Goal: Task Accomplishment & Management: Complete application form

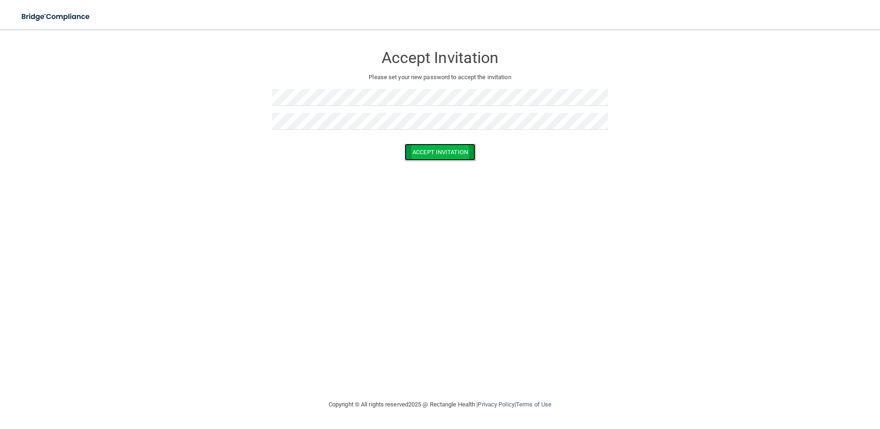
click at [436, 157] on button "Accept Invitation" at bounding box center [439, 152] width 71 height 17
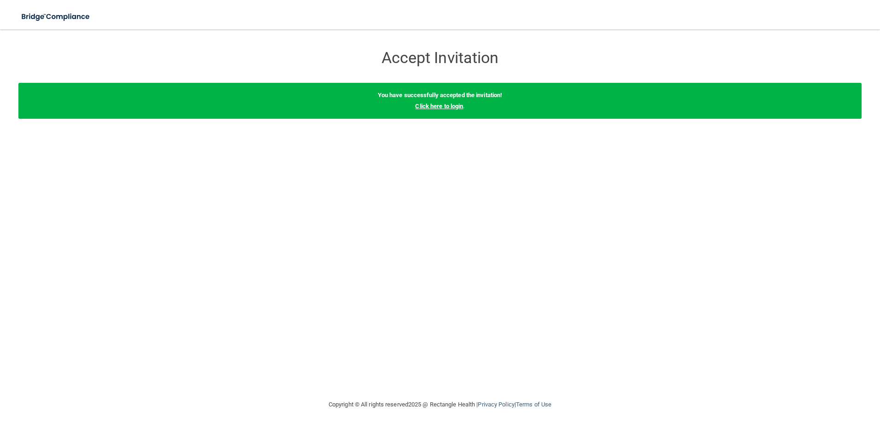
click at [450, 109] on link "Click here to login" at bounding box center [439, 106] width 48 height 7
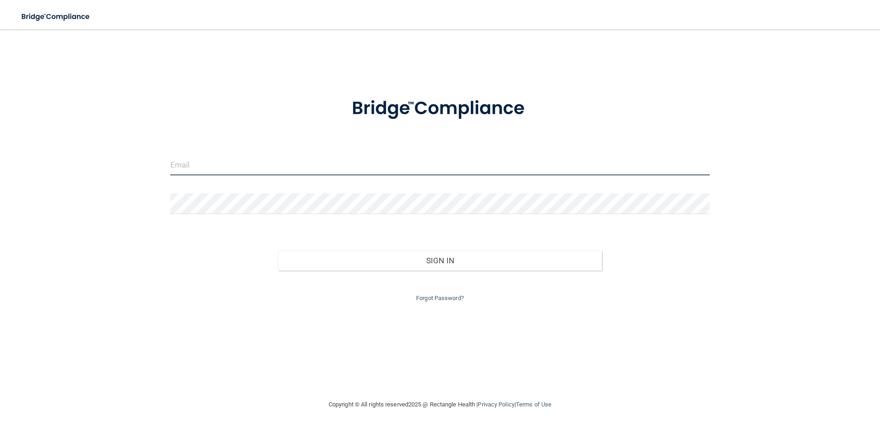
click at [198, 169] on input "email" at bounding box center [440, 165] width 540 height 21
type input "[EMAIL_ADDRESS][DOMAIN_NAME]"
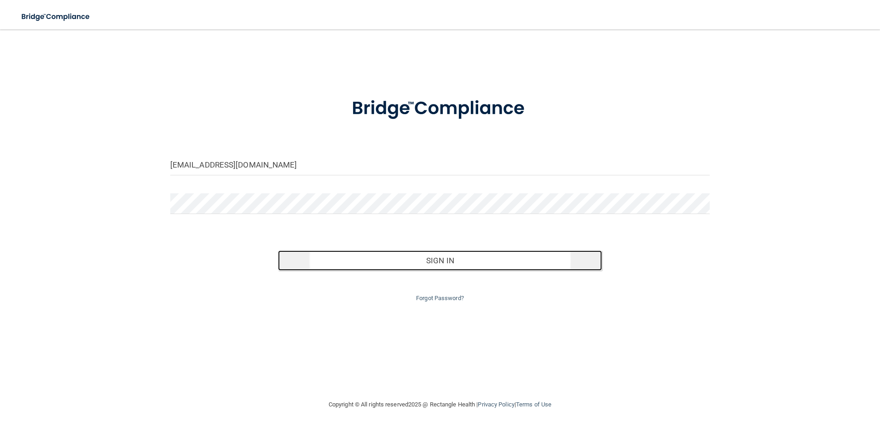
click at [438, 265] on button "Sign In" at bounding box center [440, 260] width 324 height 20
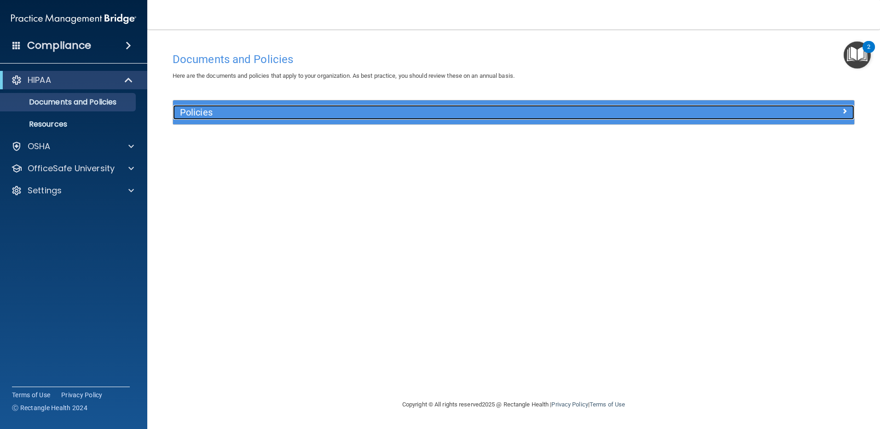
click at [844, 113] on span at bounding box center [844, 110] width 6 height 11
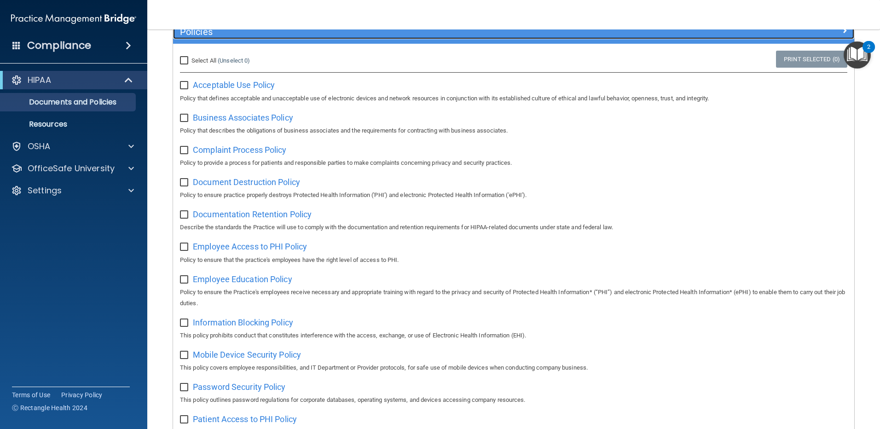
scroll to position [92, 0]
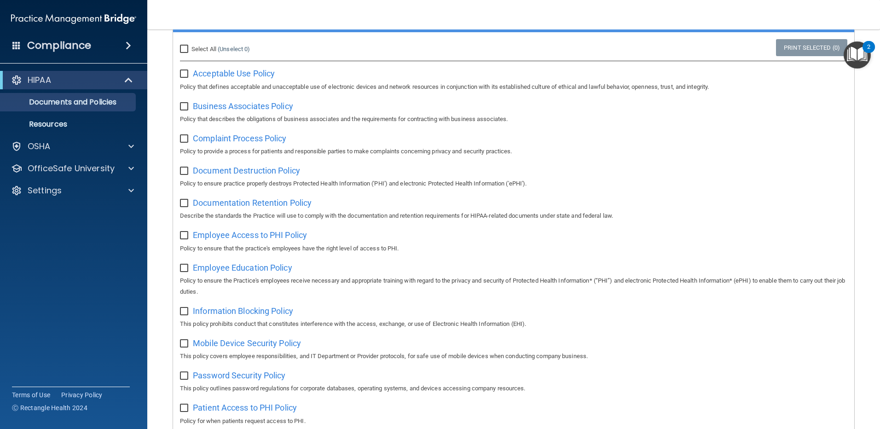
click at [186, 76] on input "checkbox" at bounding box center [185, 73] width 11 height 7
checkbox input "true"
click at [186, 108] on input "checkbox" at bounding box center [185, 106] width 11 height 7
checkbox input "true"
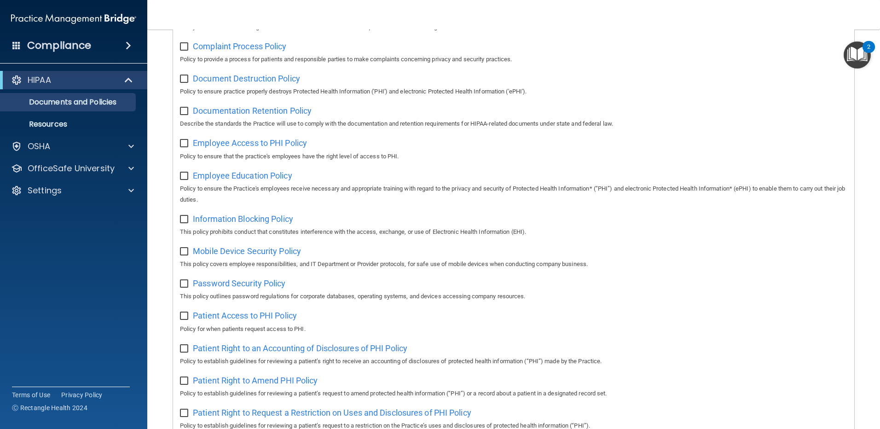
scroll to position [138, 0]
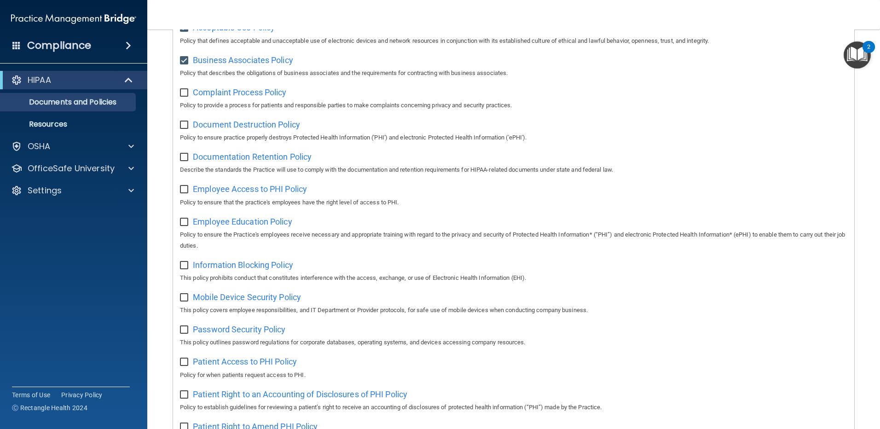
click at [185, 97] on input "checkbox" at bounding box center [185, 92] width 11 height 7
checkbox input "true"
click at [186, 127] on input "checkbox" at bounding box center [185, 124] width 11 height 7
checkbox input "true"
click at [187, 160] on input "checkbox" at bounding box center [185, 157] width 11 height 7
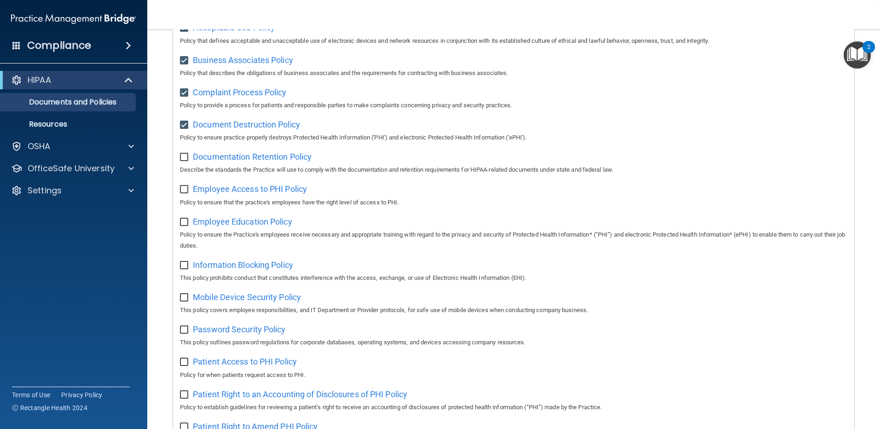
checkbox input "true"
click at [184, 191] on input "checkbox" at bounding box center [185, 189] width 11 height 7
checkbox input "true"
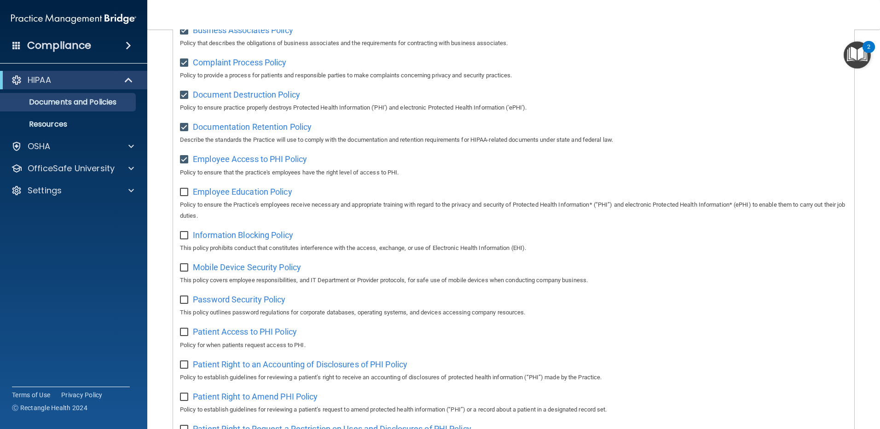
scroll to position [184, 0]
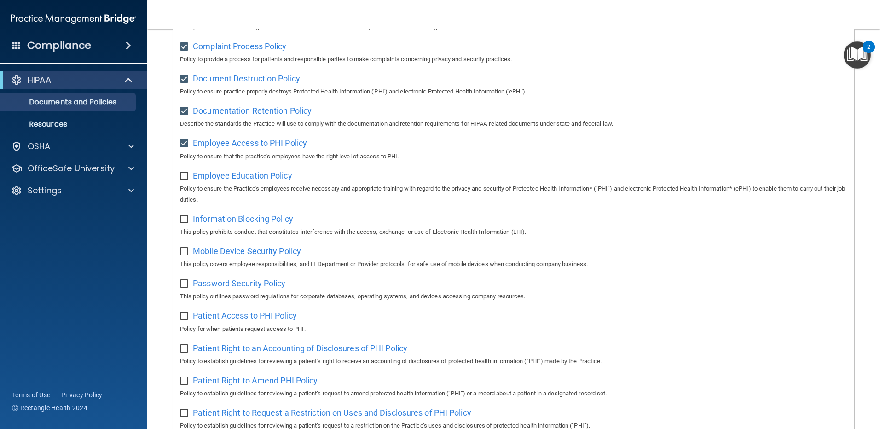
click at [185, 179] on input "checkbox" at bounding box center [185, 176] width 11 height 7
checkbox input "true"
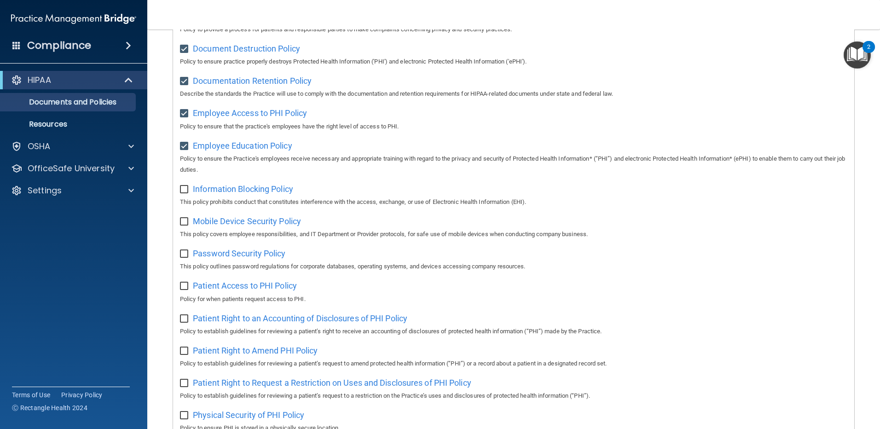
scroll to position [230, 0]
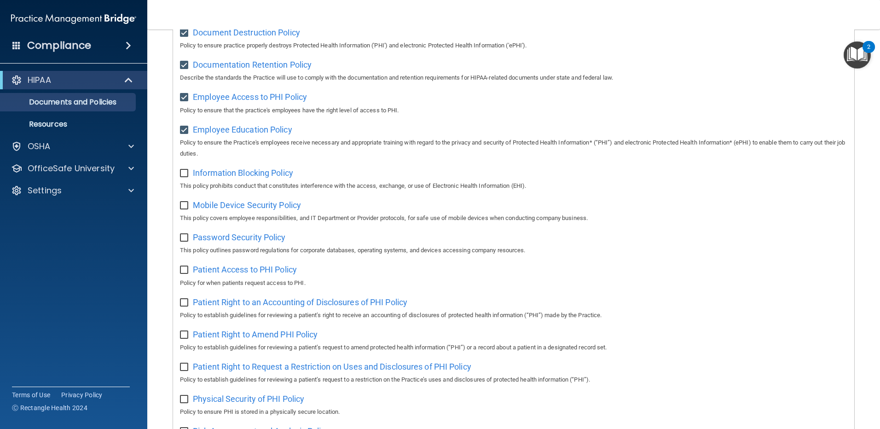
click at [184, 177] on input "checkbox" at bounding box center [185, 173] width 11 height 7
checkbox input "true"
click at [185, 213] on div "Mobile Device Security Policy This policy covers employee responsibilities, and…" at bounding box center [513, 210] width 667 height 26
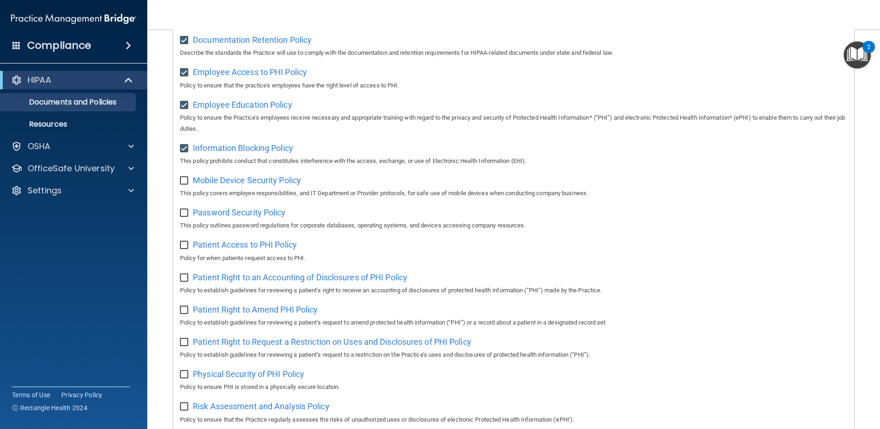
scroll to position [276, 0]
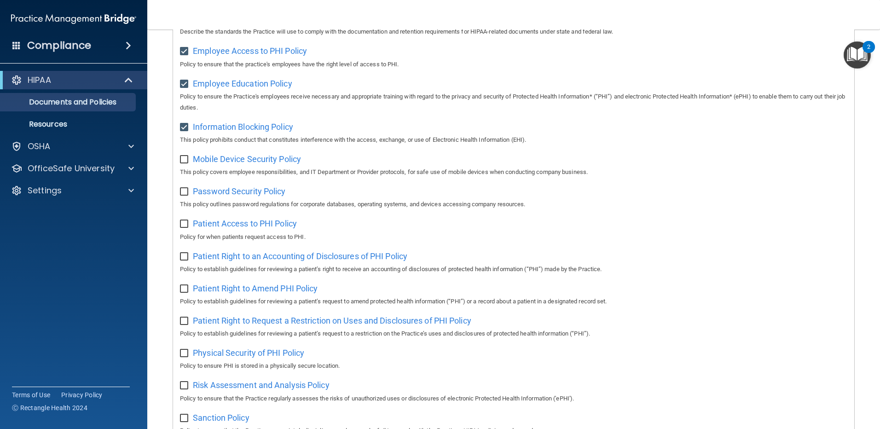
click at [185, 200] on div "Password Security Policy This policy outlines password regulations for corporat…" at bounding box center [513, 197] width 667 height 26
click at [185, 196] on input "checkbox" at bounding box center [185, 191] width 11 height 7
checkbox input "true"
click at [185, 167] on div "Mobile Device Security Policy This policy covers employee responsibilities, and…" at bounding box center [513, 164] width 667 height 26
click at [186, 163] on input "checkbox" at bounding box center [185, 159] width 11 height 7
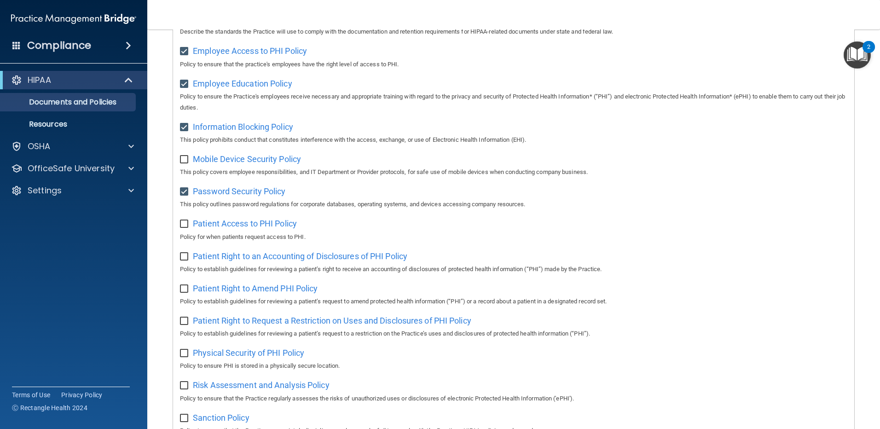
checkbox input "true"
click at [187, 228] on input "checkbox" at bounding box center [185, 223] width 11 height 7
checkbox input "true"
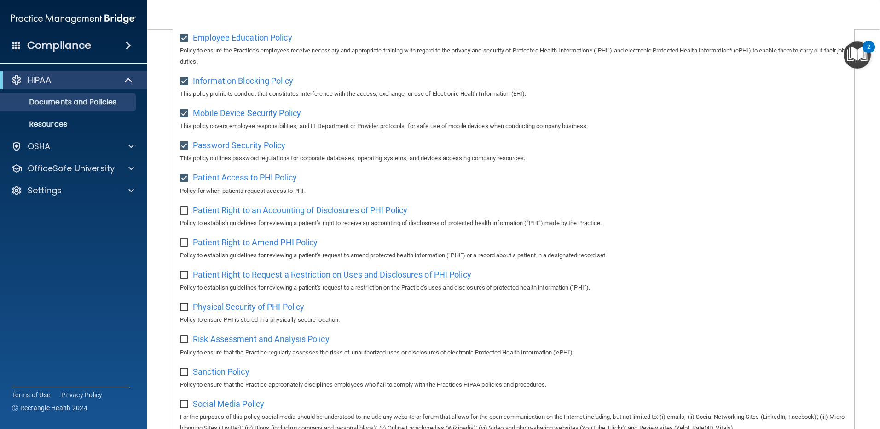
click at [183, 214] on input "checkbox" at bounding box center [185, 210] width 11 height 7
checkbox input "true"
click at [184, 247] on input "checkbox" at bounding box center [185, 242] width 11 height 7
checkbox input "true"
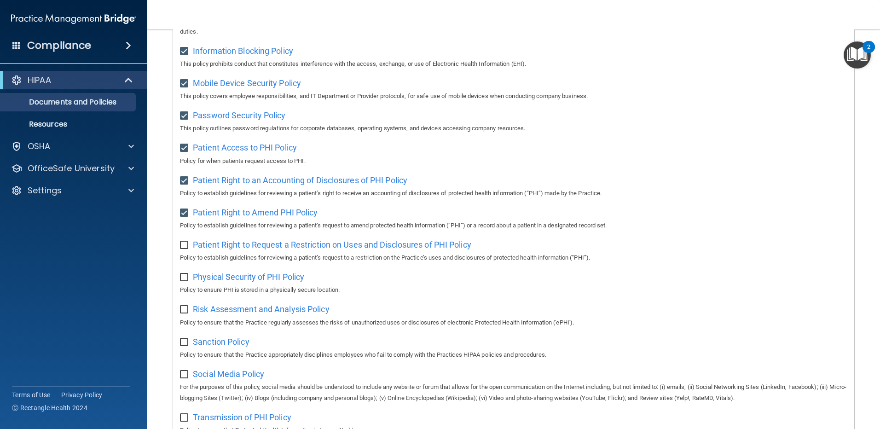
scroll to position [368, 0]
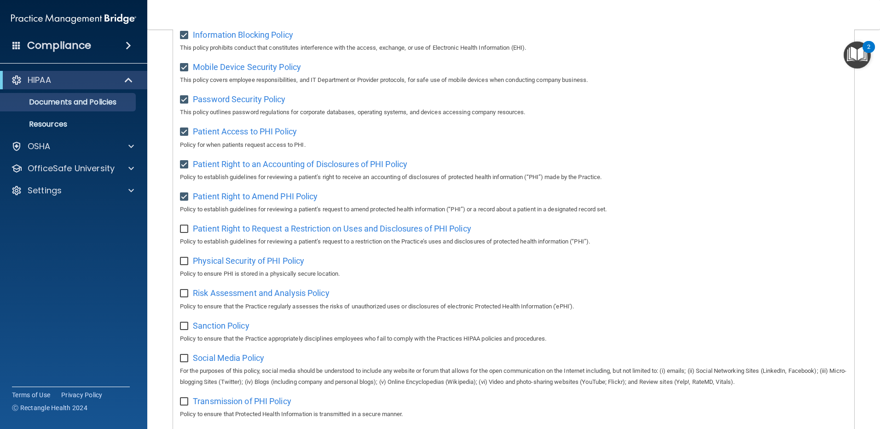
click at [182, 233] on input "checkbox" at bounding box center [185, 228] width 11 height 7
checkbox input "true"
click at [185, 265] on input "checkbox" at bounding box center [185, 261] width 11 height 7
checkbox input "true"
click at [187, 297] on input "checkbox" at bounding box center [185, 293] width 11 height 7
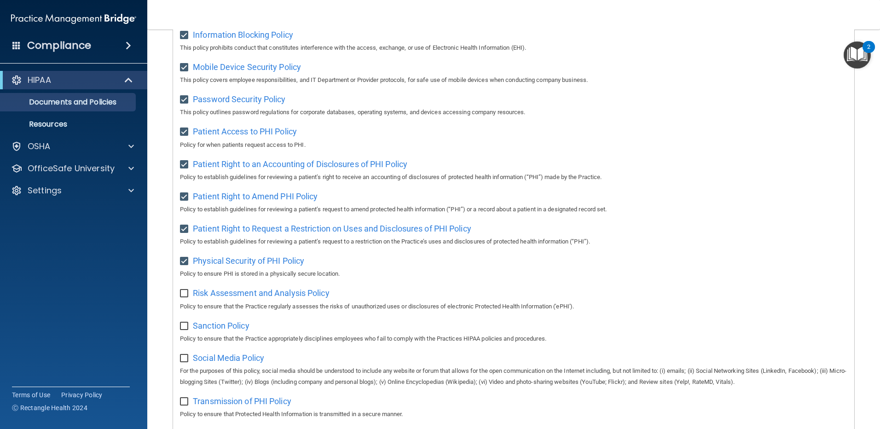
checkbox input "true"
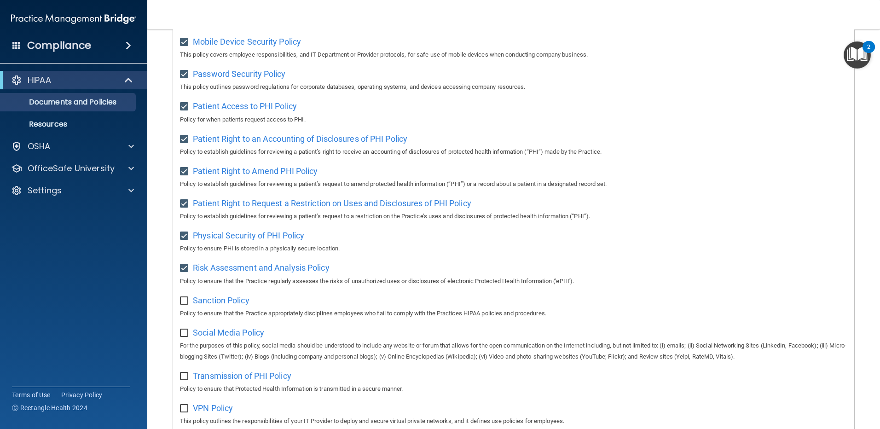
scroll to position [414, 0]
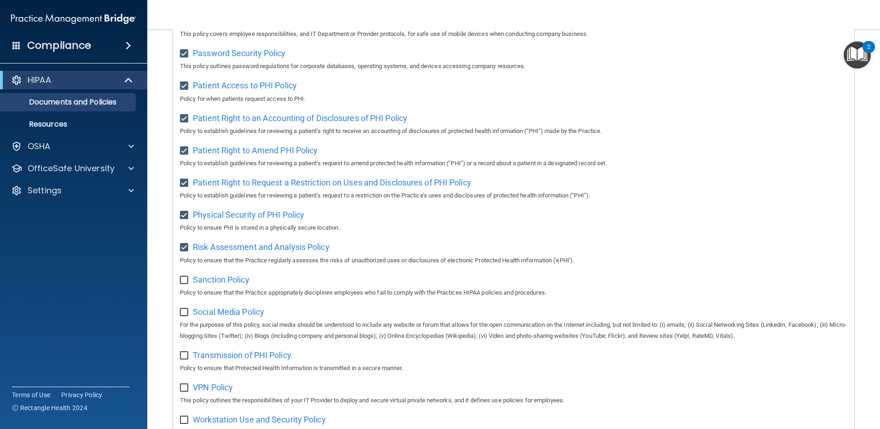
click at [184, 284] on input "checkbox" at bounding box center [185, 279] width 11 height 7
checkbox input "true"
click at [185, 316] on input "checkbox" at bounding box center [185, 312] width 11 height 7
checkbox input "true"
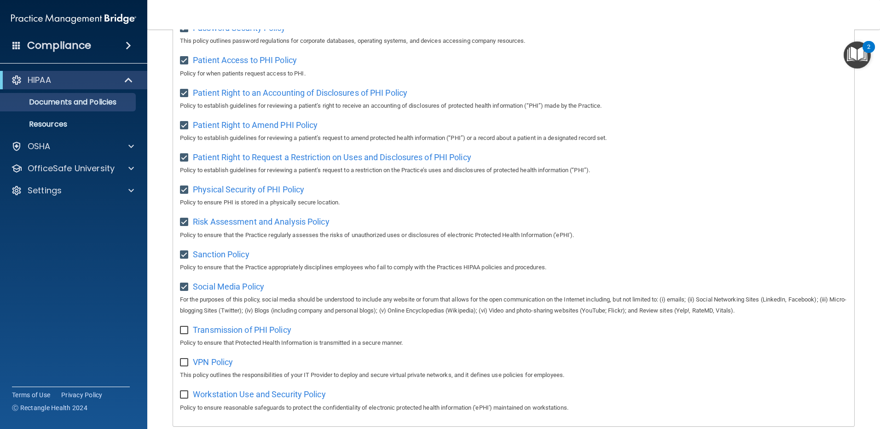
scroll to position [460, 0]
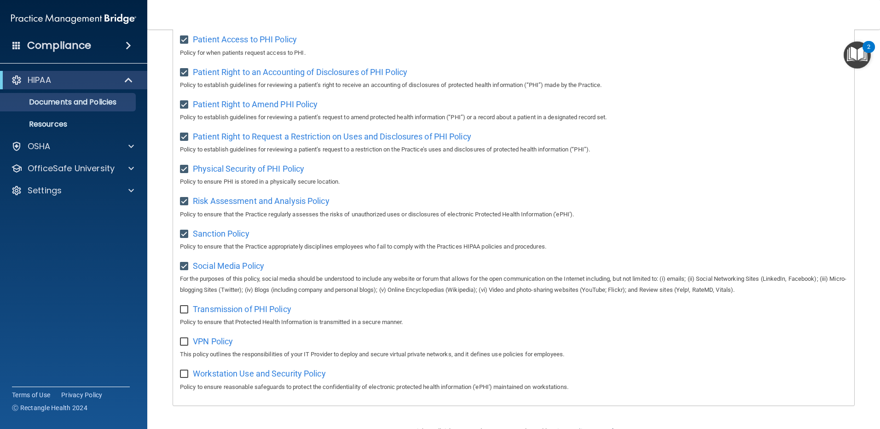
click at [188, 322] on div "Transmission of PHI Policy Policy to ensure that Protected Health Information i…" at bounding box center [513, 314] width 667 height 26
click at [185, 345] on input "checkbox" at bounding box center [185, 341] width 11 height 7
checkbox input "true"
click at [182, 322] on div "Transmission of PHI Policy Policy to ensure that Protected Health Information i…" at bounding box center [513, 314] width 667 height 26
click at [184, 313] on input "checkbox" at bounding box center [185, 309] width 11 height 7
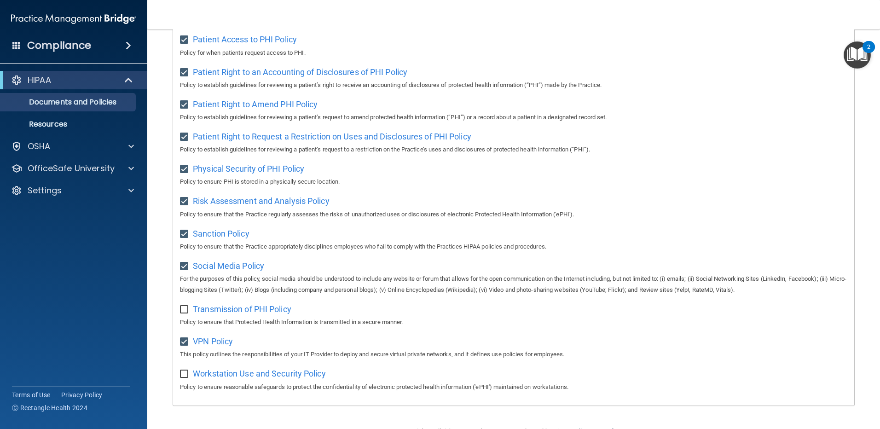
checkbox input "true"
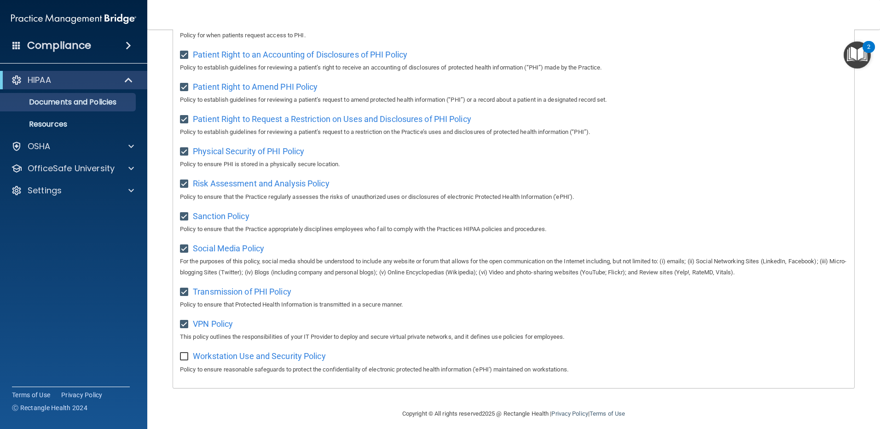
scroll to position [494, 0]
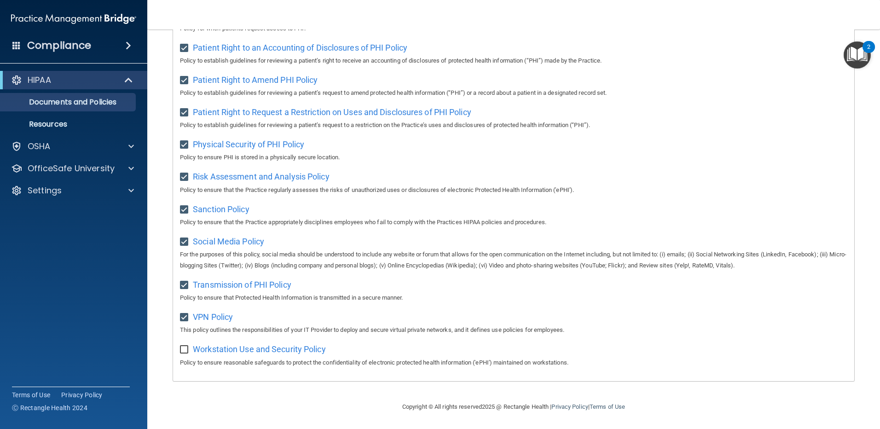
click at [184, 352] on input "checkbox" at bounding box center [185, 349] width 11 height 7
checkbox input "true"
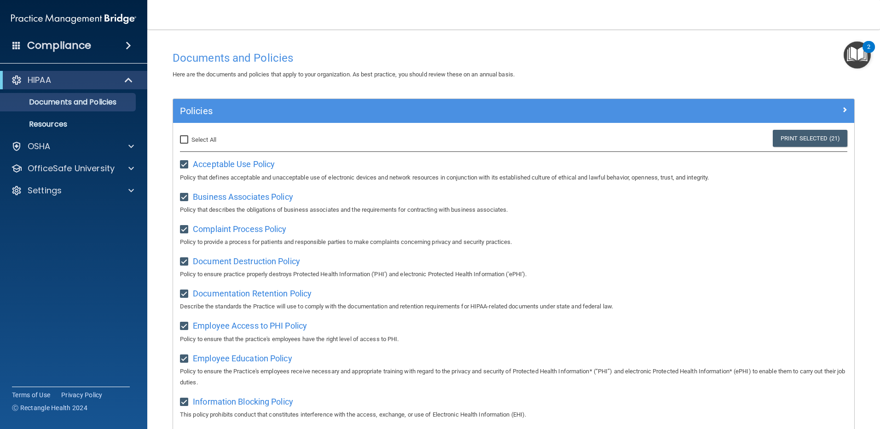
scroll to position [0, 0]
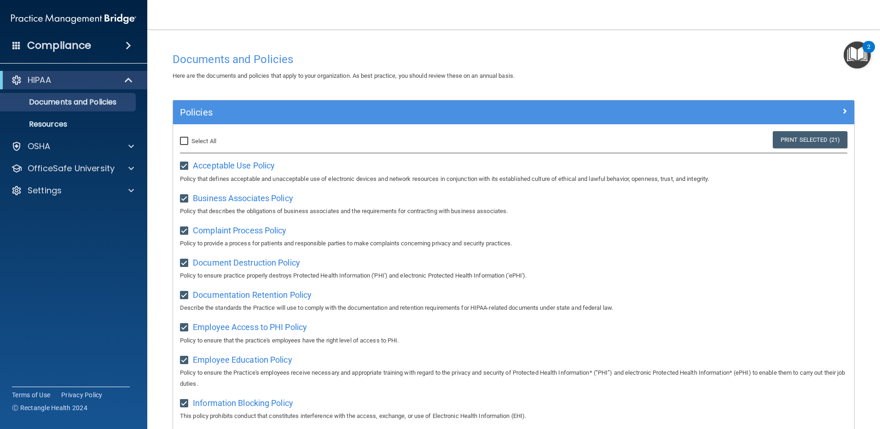
click at [185, 138] on input "Select All (Unselect 21) Unselect All" at bounding box center [185, 141] width 11 height 7
checkbox input "true"
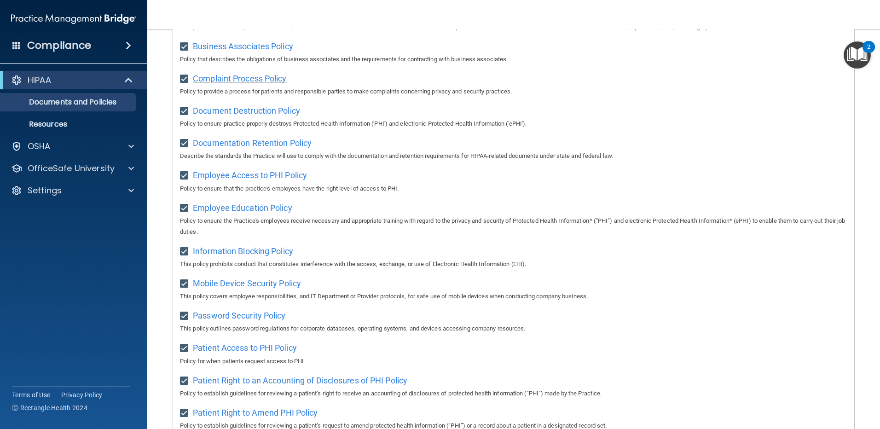
scroll to position [92, 0]
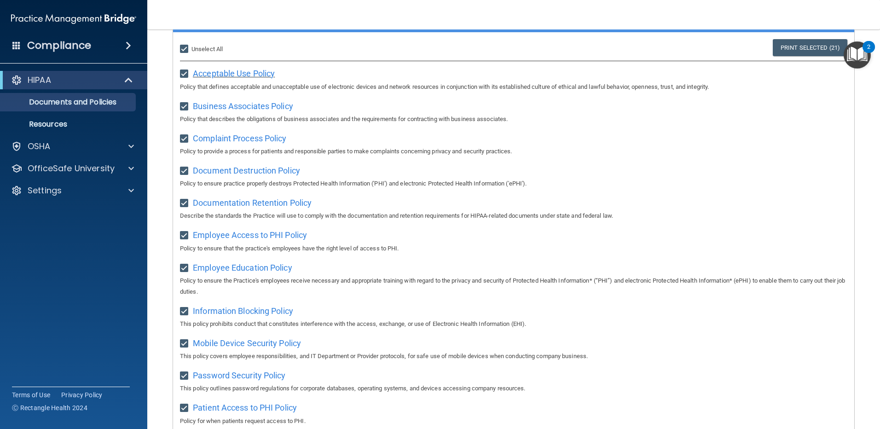
click at [233, 72] on span "Acceptable Use Policy" at bounding box center [234, 74] width 82 height 10
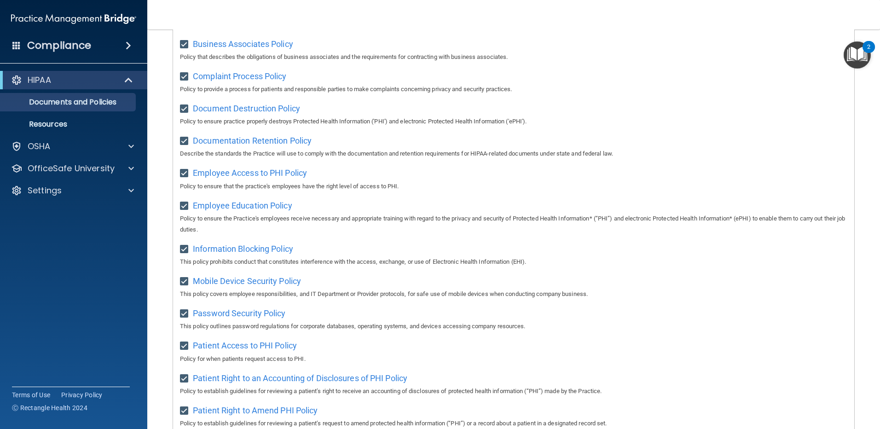
scroll to position [34, 0]
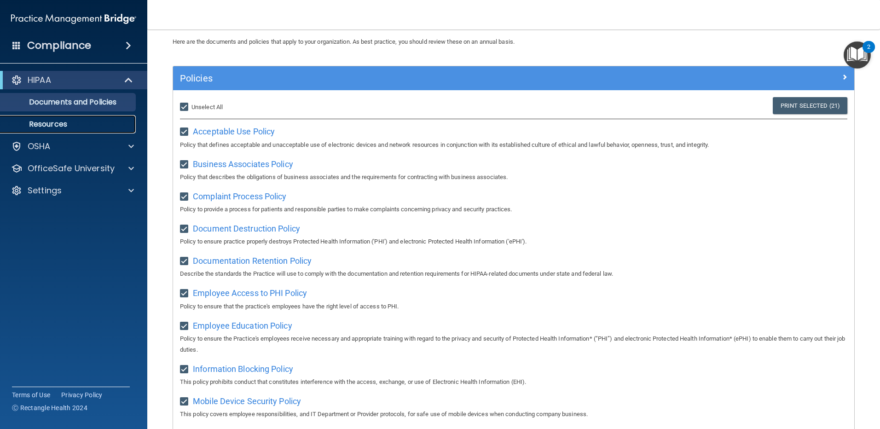
click at [57, 122] on p "Resources" at bounding box center [69, 124] width 126 height 9
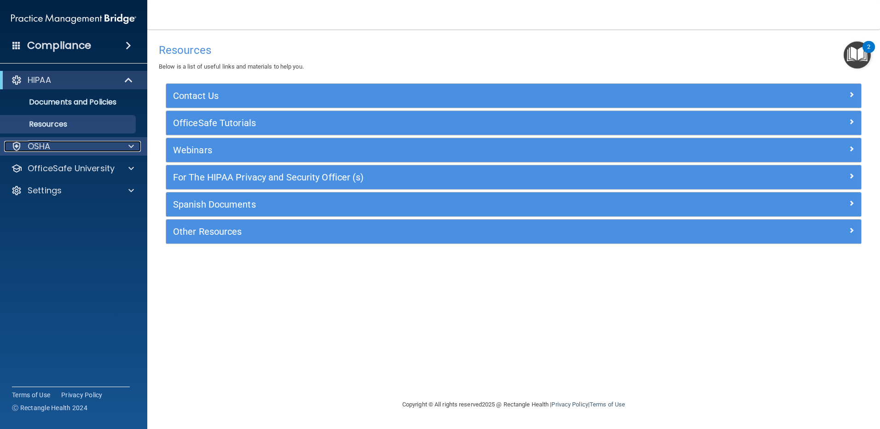
click at [60, 145] on div "OSHA" at bounding box center [61, 146] width 114 height 11
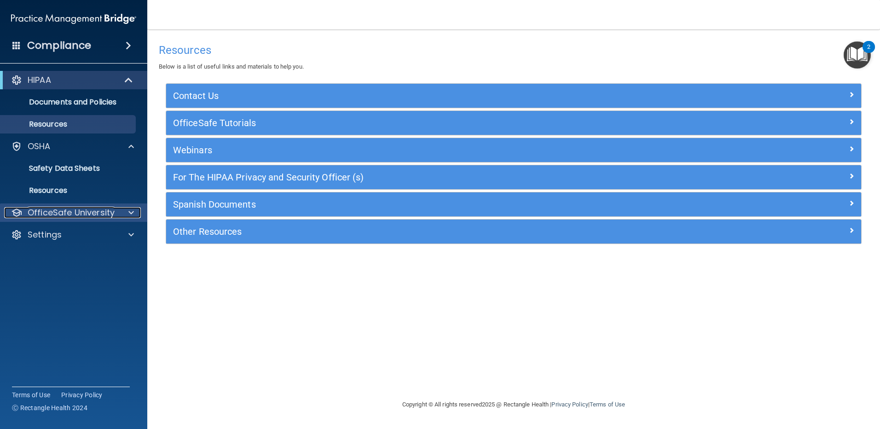
click at [62, 212] on p "OfficeSafe University" at bounding box center [71, 212] width 87 height 11
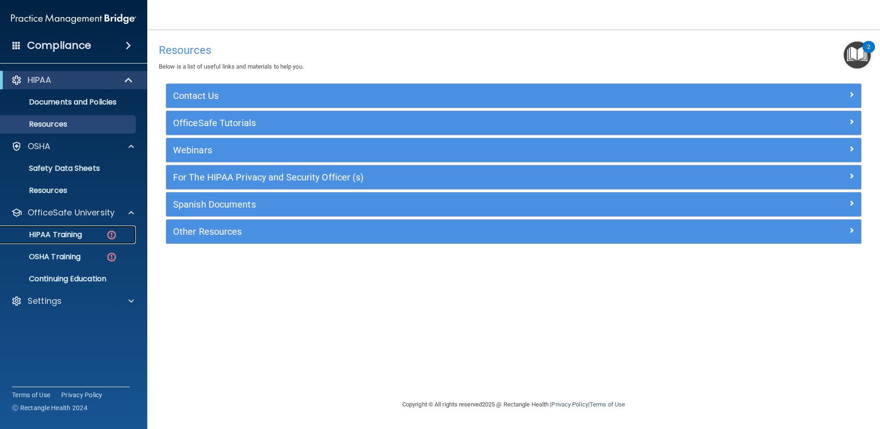
click at [55, 236] on p "HIPAA Training" at bounding box center [44, 234] width 76 height 9
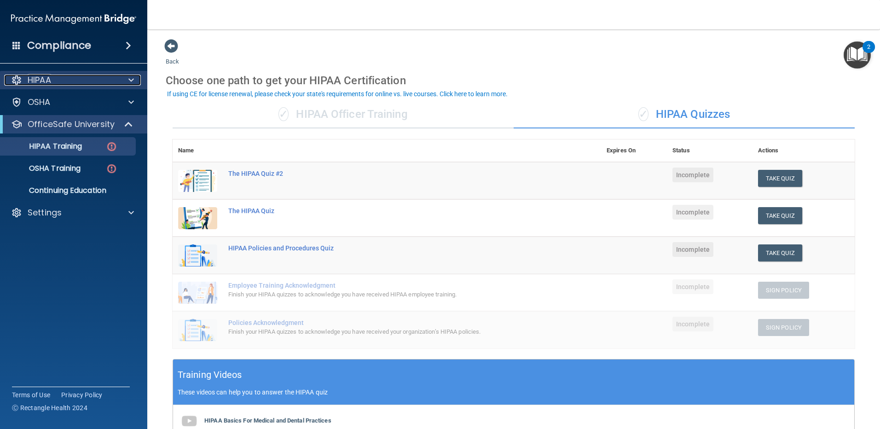
click at [97, 83] on div "HIPAA" at bounding box center [61, 80] width 114 height 11
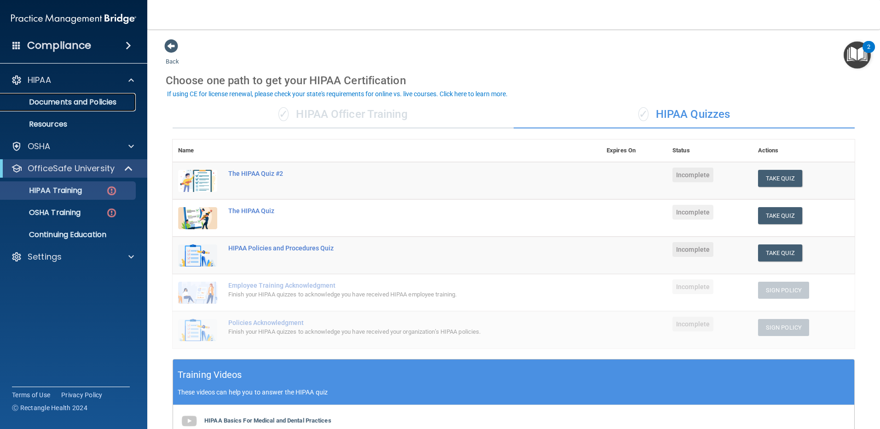
click at [66, 100] on p "Documents and Policies" at bounding box center [69, 102] width 126 height 9
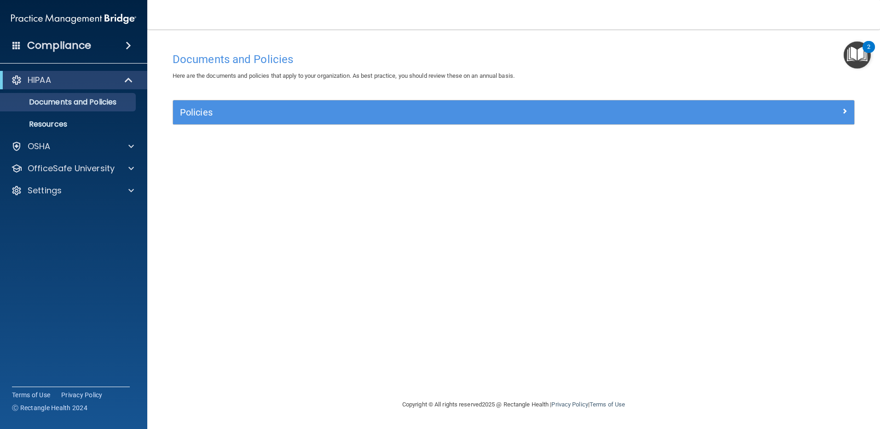
drag, startPoint x: 264, startPoint y: 124, endPoint x: 265, endPoint y: 117, distance: 6.5
click at [265, 118] on div "Policies" at bounding box center [513, 112] width 681 height 24
click at [132, 95] on link "Documents and Policies" at bounding box center [63, 102] width 145 height 18
click at [103, 98] on p "Documents and Policies" at bounding box center [69, 102] width 126 height 9
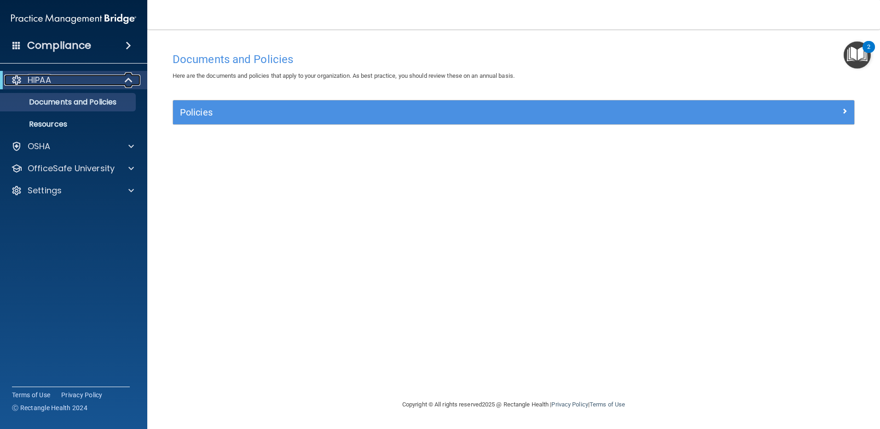
click at [126, 79] on span at bounding box center [130, 80] width 8 height 11
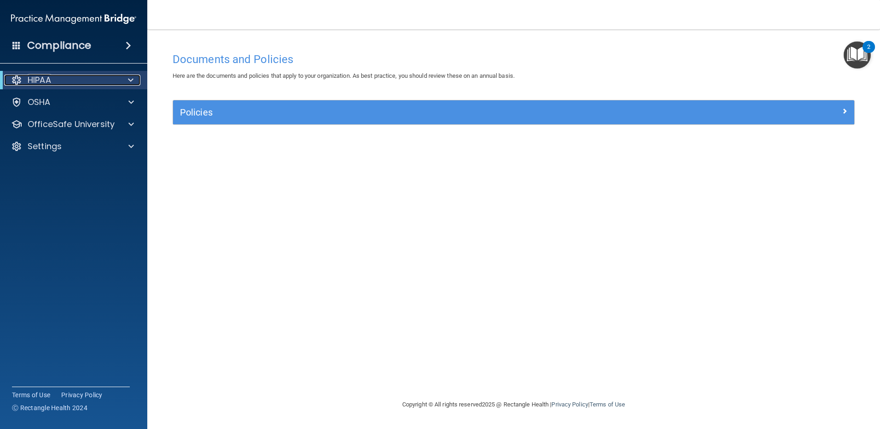
click at [128, 77] on span at bounding box center [131, 80] width 6 height 11
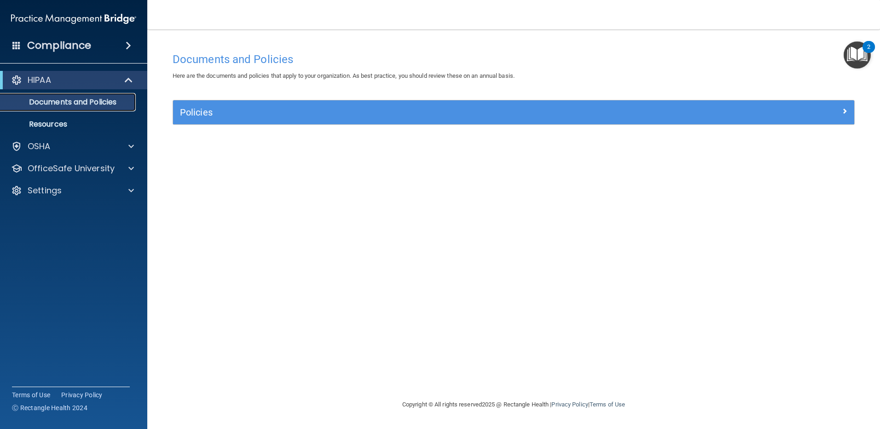
click at [88, 99] on p "Documents and Policies" at bounding box center [69, 102] width 126 height 9
click at [66, 125] on p "Resources" at bounding box center [69, 124] width 126 height 9
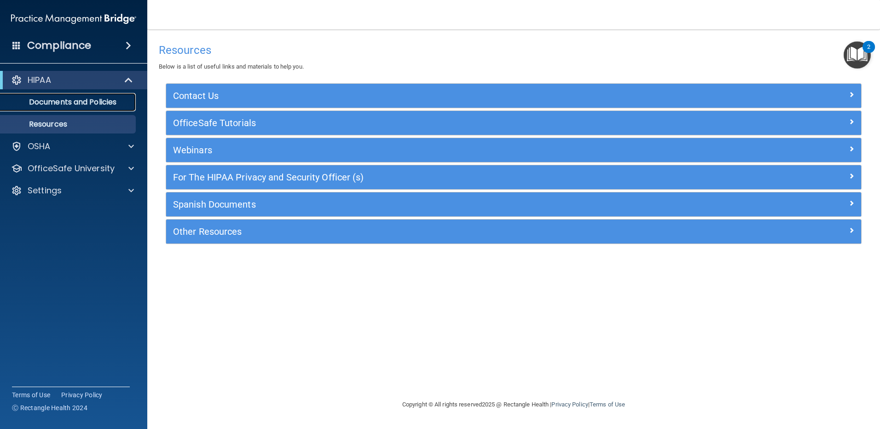
click at [62, 98] on p "Documents and Policies" at bounding box center [69, 102] width 126 height 9
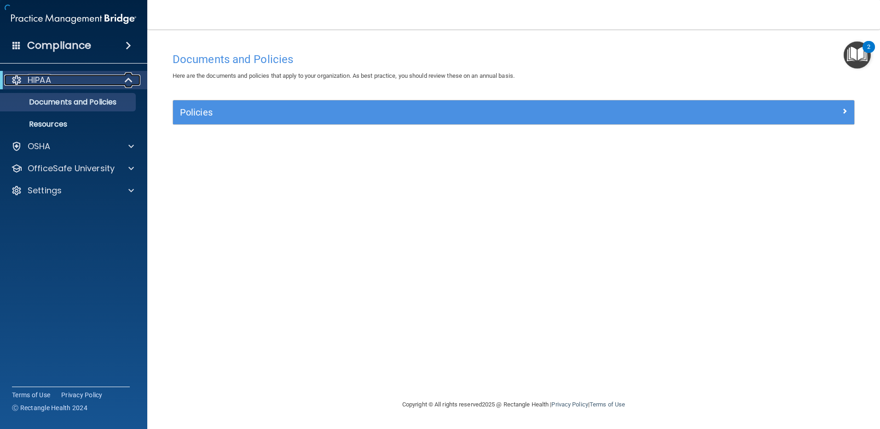
click at [128, 82] on span at bounding box center [130, 80] width 8 height 11
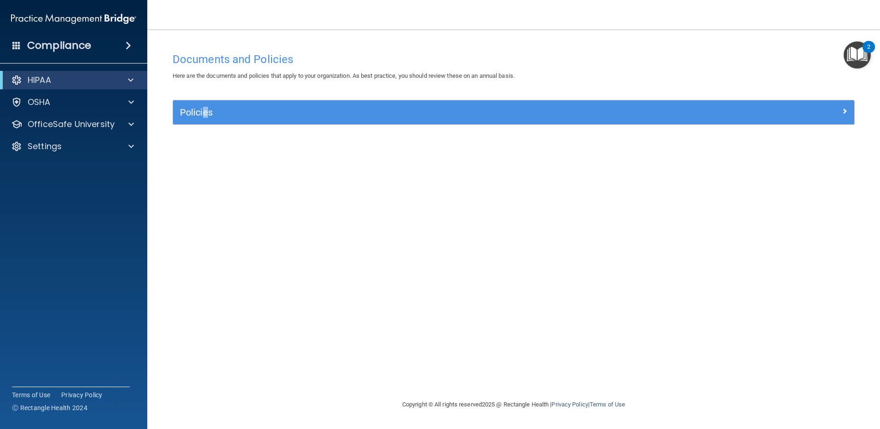
click at [207, 120] on div "Policies" at bounding box center [513, 112] width 681 height 24
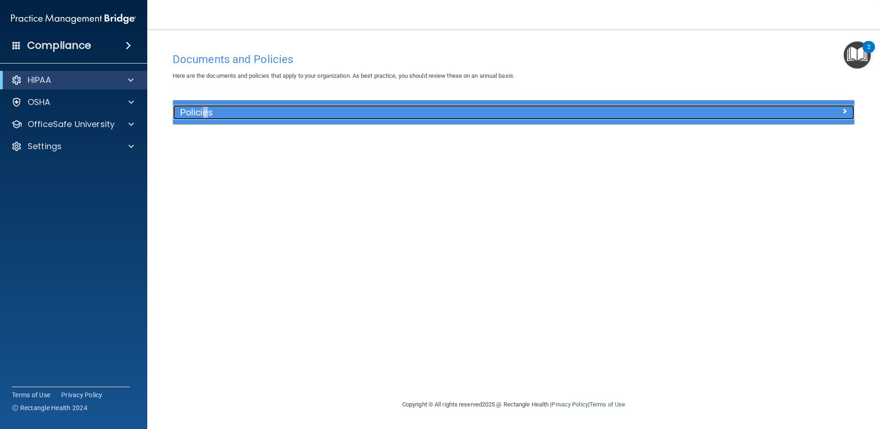
drag, startPoint x: 207, startPoint y: 120, endPoint x: 213, endPoint y: 117, distance: 7.0
click at [213, 117] on h5 "Policies" at bounding box center [428, 112] width 497 height 10
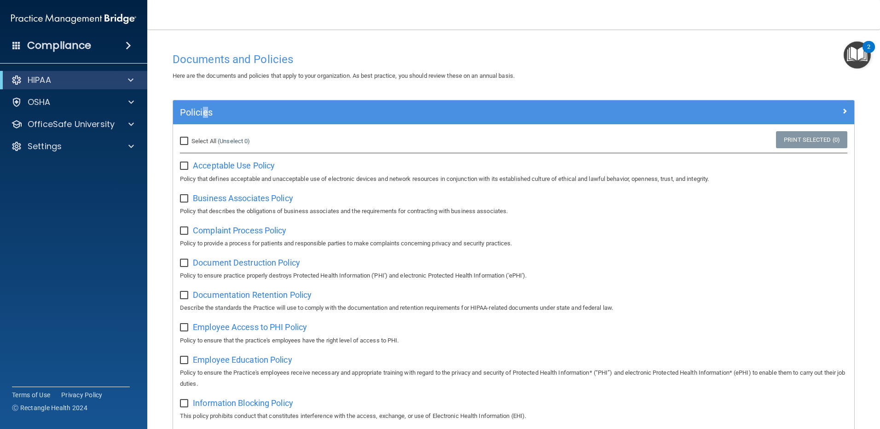
click at [184, 200] on input "checkbox" at bounding box center [185, 198] width 11 height 7
click at [185, 201] on input "checkbox" at bounding box center [185, 198] width 11 height 7
click at [184, 199] on input "checkbox" at bounding box center [185, 198] width 11 height 7
click at [186, 201] on input "checkbox" at bounding box center [185, 198] width 11 height 7
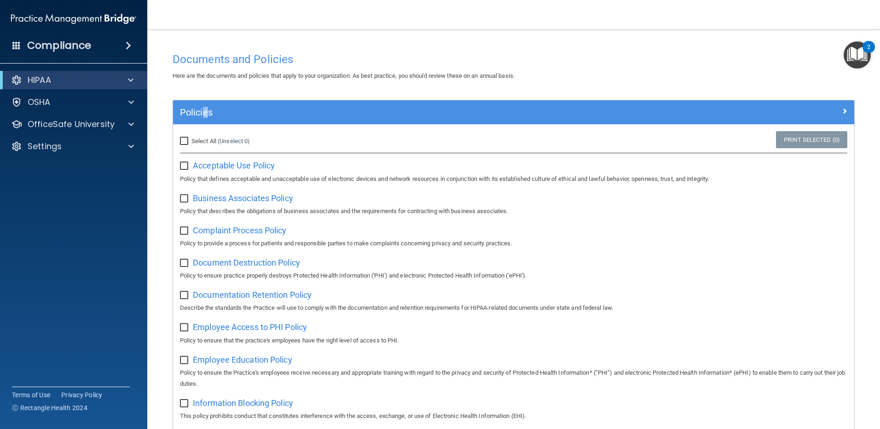
checkbox input "true"
click at [787, 138] on link "Print Selected (1)" at bounding box center [811, 139] width 71 height 17
